Goal: Find contact information: Find contact information

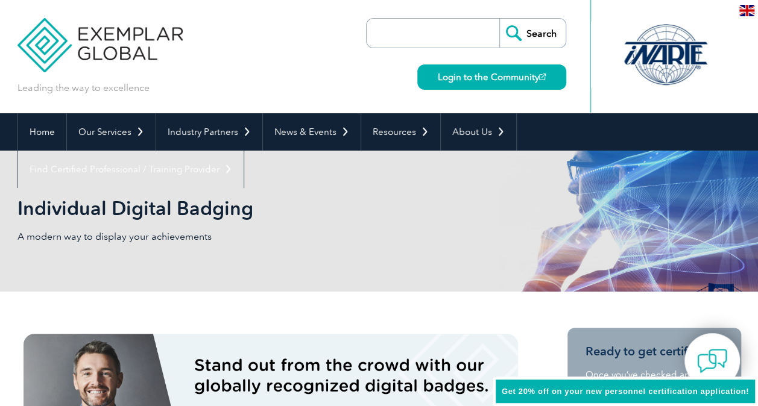
scroll to position [181, 0]
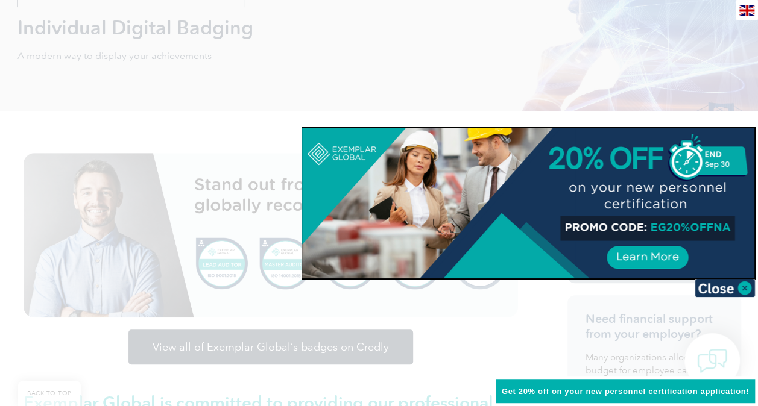
drag, startPoint x: 739, startPoint y: 284, endPoint x: 729, endPoint y: 282, distance: 9.8
click at [738, 283] on img at bounding box center [724, 288] width 60 height 18
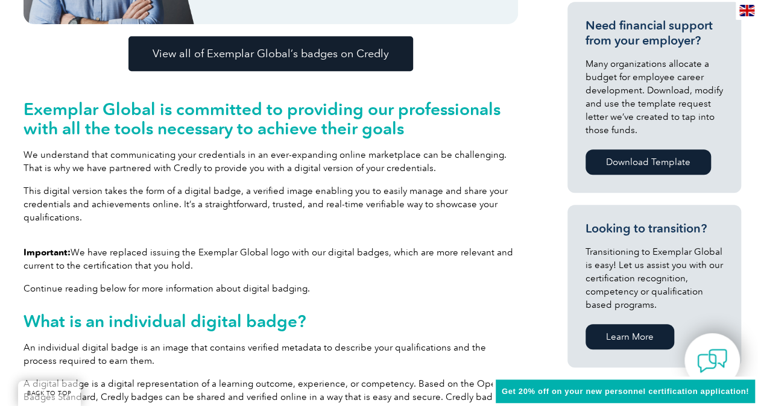
scroll to position [301, 0]
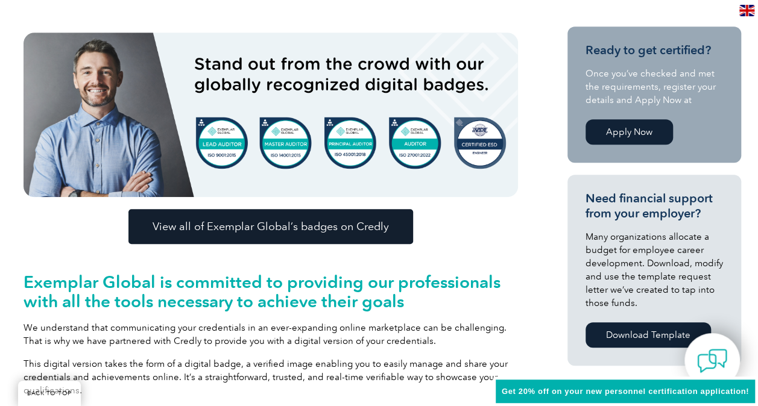
click at [363, 222] on span "View all of Exemplar Global’s badges on Credly" at bounding box center [271, 226] width 236 height 11
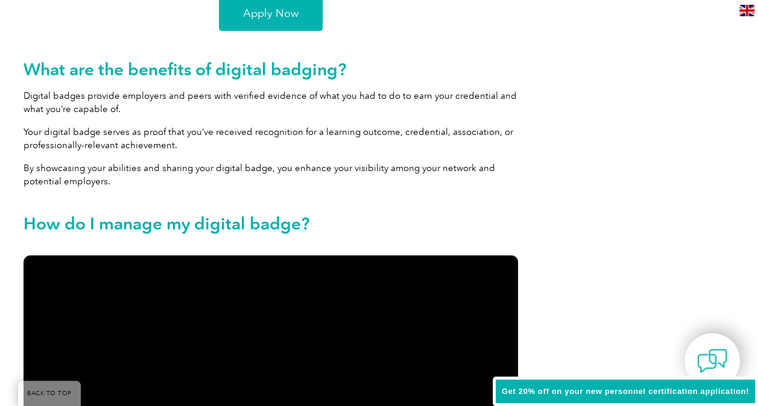
scroll to position [1386, 0]
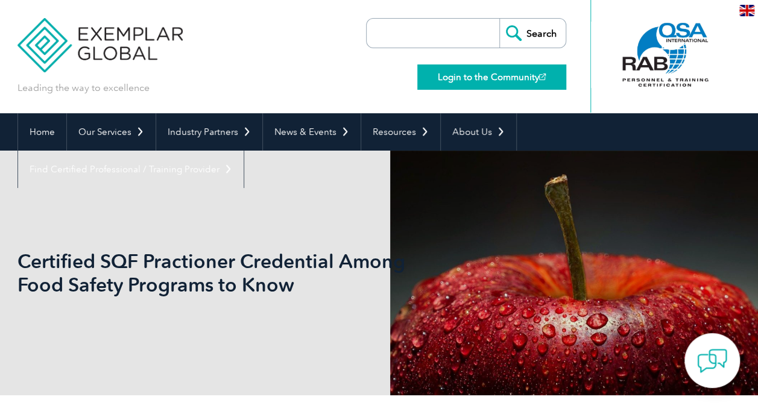
click at [470, 78] on link "Login to the Community" at bounding box center [491, 76] width 149 height 25
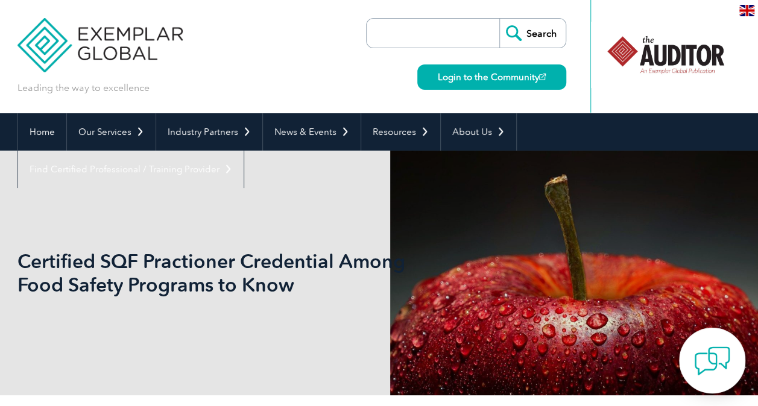
click at [704, 354] on img at bounding box center [712, 361] width 36 height 36
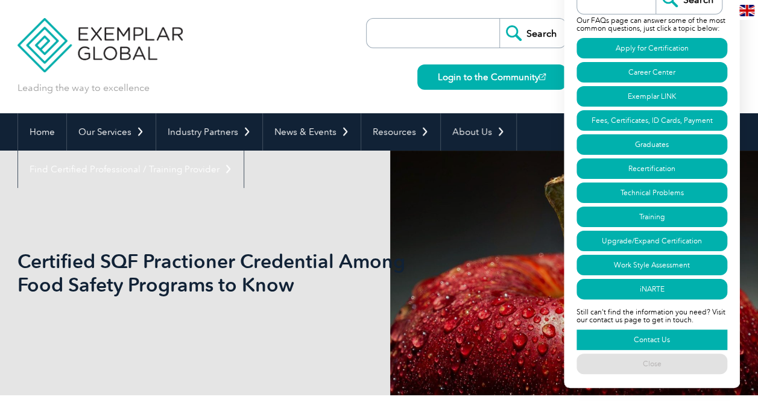
click at [696, 331] on link "Contact Us" at bounding box center [651, 340] width 151 height 20
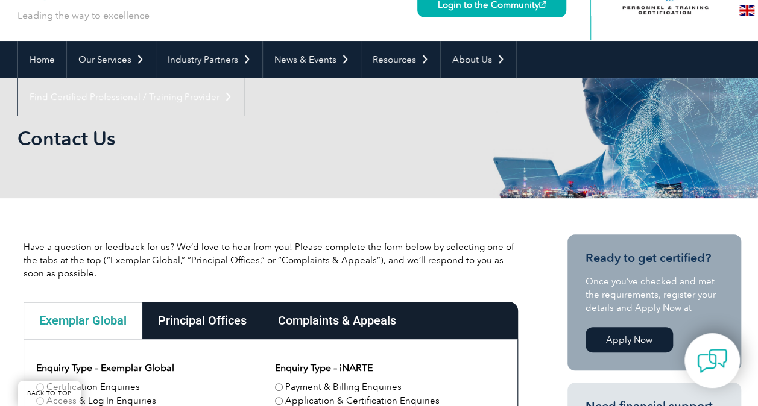
scroll to position [60, 0]
